Goal: Task Accomplishment & Management: Manage account settings

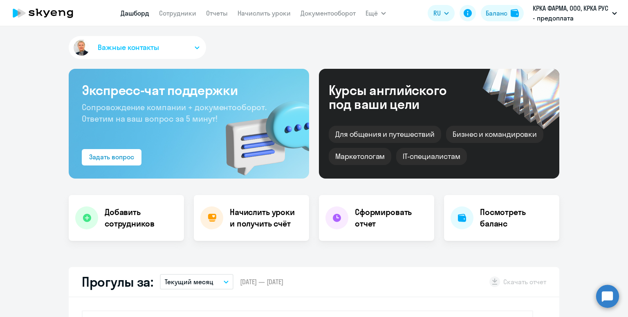
select select "30"
click at [167, 20] on nav "[PERSON_NAME] Отчеты Начислить уроки Документооборот" at bounding box center [238, 13] width 235 height 16
click at [170, 14] on link "Сотрудники" at bounding box center [177, 13] width 37 height 8
select select "30"
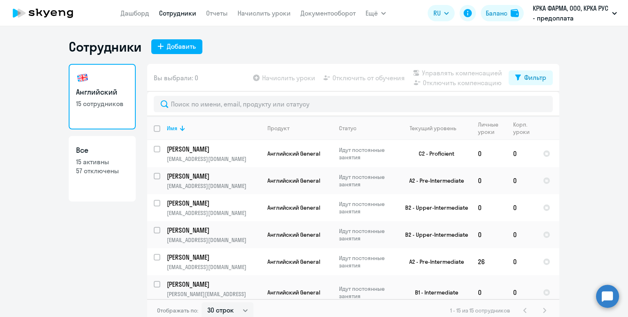
click at [157, 127] on input "deselect all" at bounding box center [162, 133] width 16 height 16
checkbox input "true"
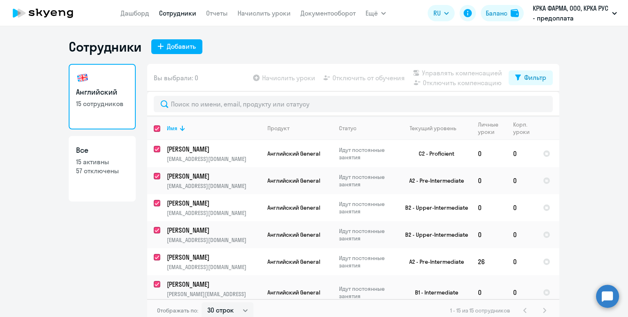
checkbox input "true"
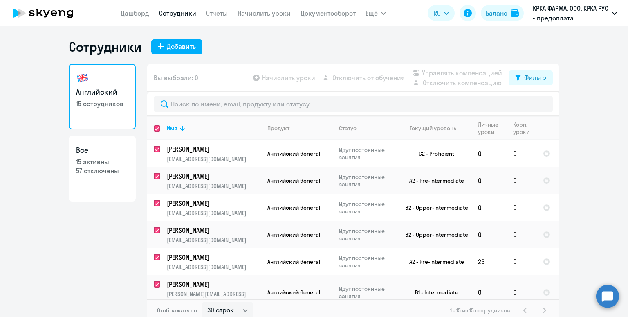
checkbox input "true"
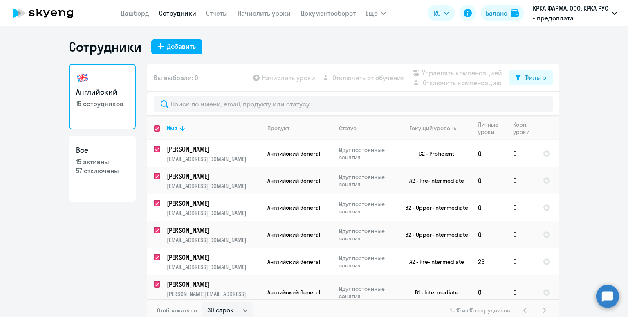
checkbox input "true"
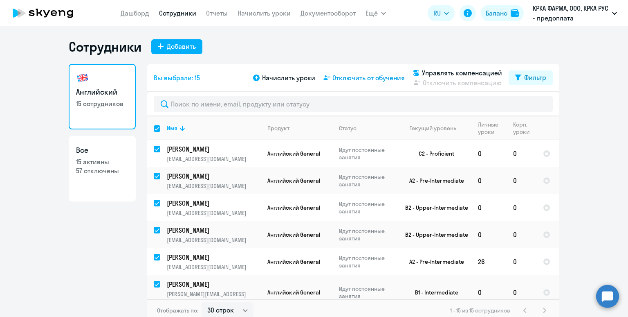
click at [355, 75] on span "Отключить от обучения" at bounding box center [369, 78] width 72 height 10
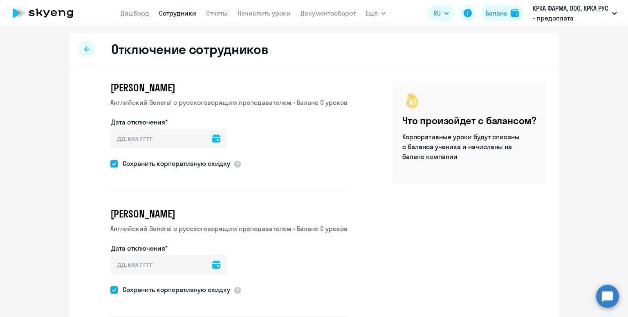
click at [212, 133] on div at bounding box center [216, 138] width 8 height 20
click at [212, 141] on icon at bounding box center [216, 138] width 8 height 8
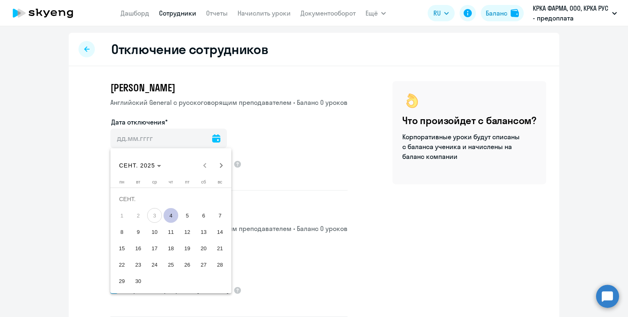
click at [165, 216] on span "4" at bounding box center [171, 215] width 15 height 15
type input "[DATE]"
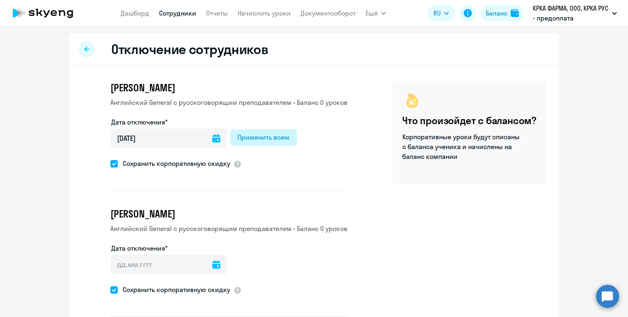
click at [269, 141] on div "Применить всем" at bounding box center [264, 137] width 52 height 10
type input "[DATE]"
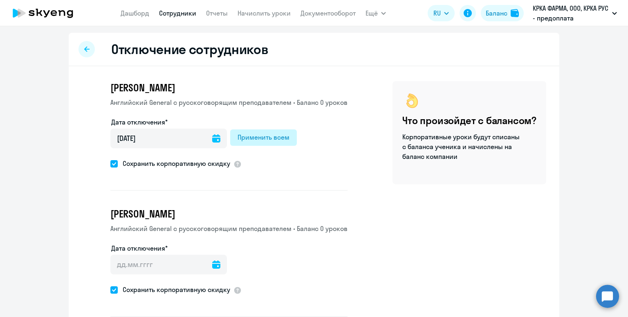
type input "[DATE]"
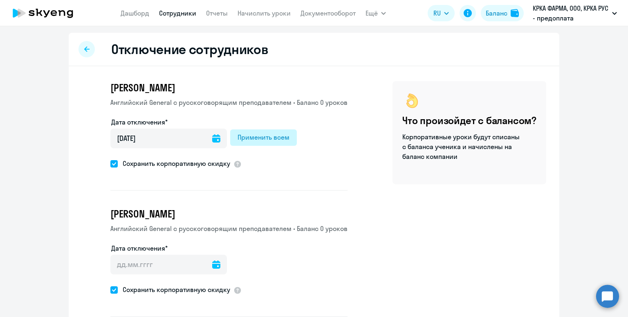
type input "[DATE]"
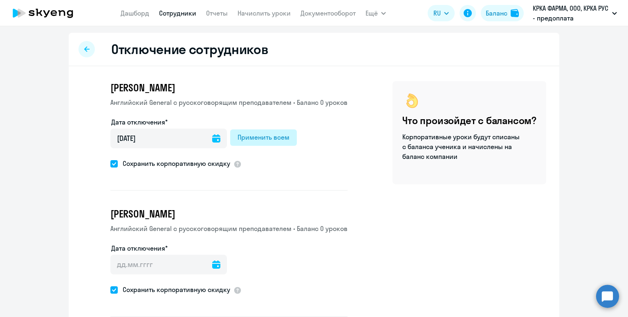
type input "[DATE]"
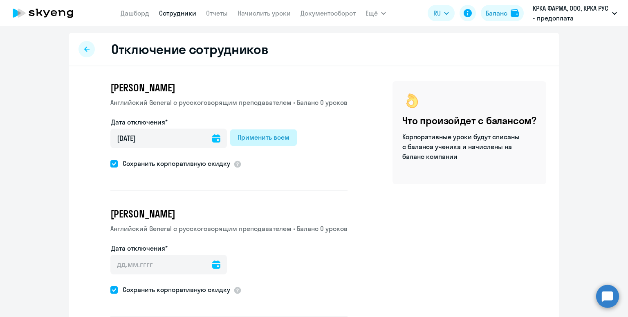
type input "[DATE]"
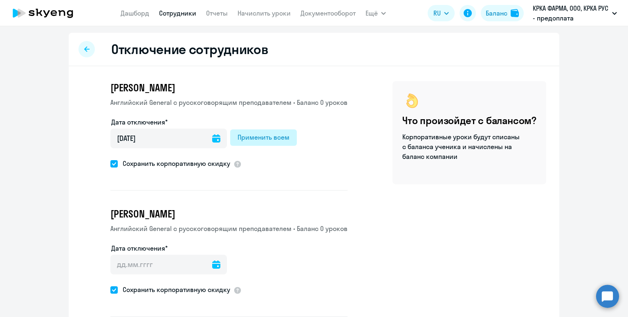
type input "[DATE]"
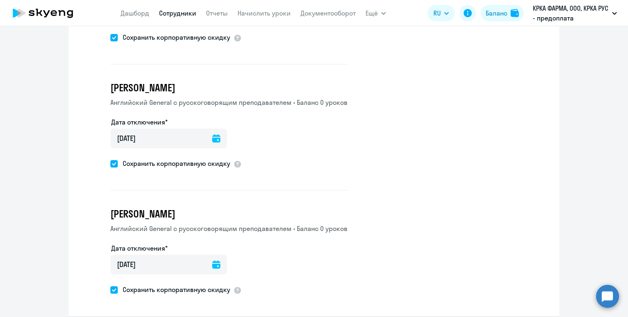
scroll to position [1677, 0]
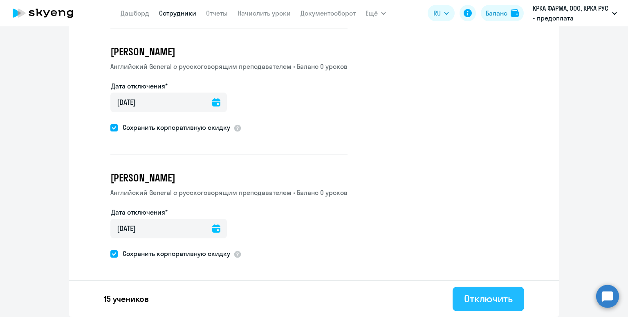
click at [493, 296] on div "Отключить" at bounding box center [488, 298] width 49 height 13
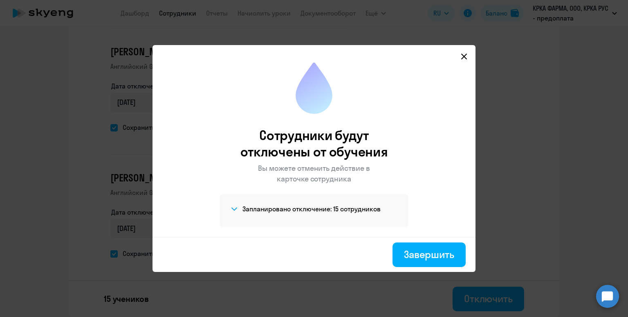
click at [304, 205] on h4 "Запланировано отключение: 15 сотрудников" at bounding box center [312, 208] width 138 height 9
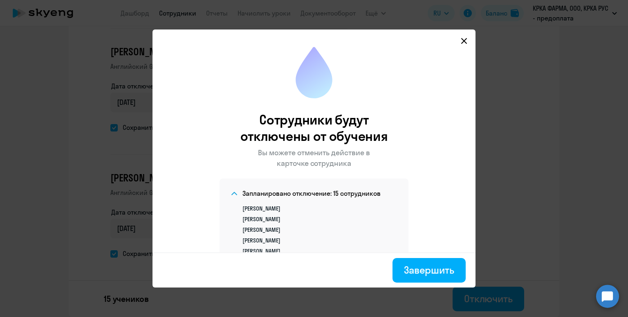
scroll to position [132, 0]
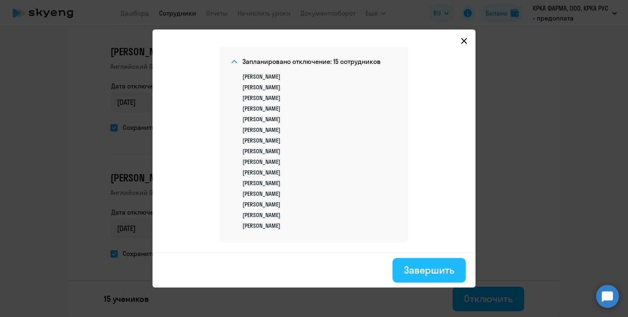
click at [425, 266] on div "Завершить" at bounding box center [429, 269] width 50 height 13
select select "30"
